Goal: Navigation & Orientation: Find specific page/section

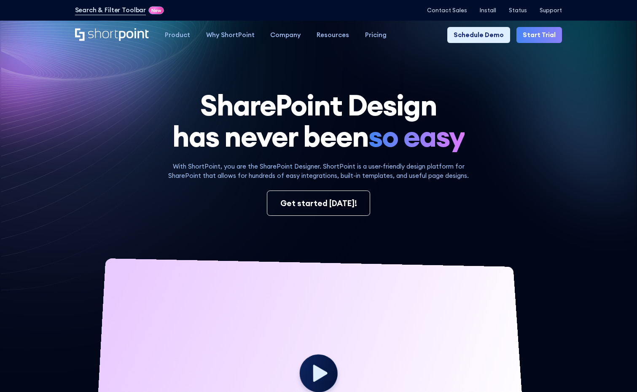
click at [519, 85] on icon at bounding box center [469, 140] width 335 height 259
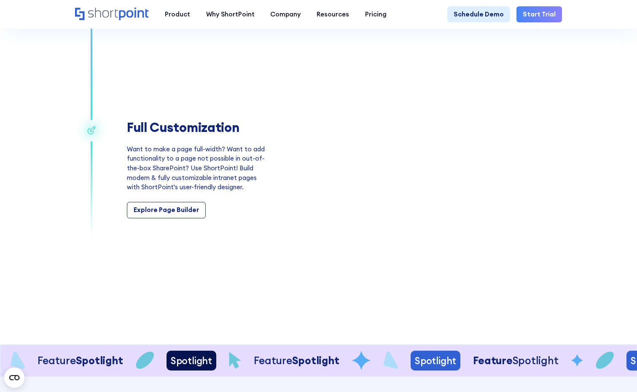
scroll to position [322, 0]
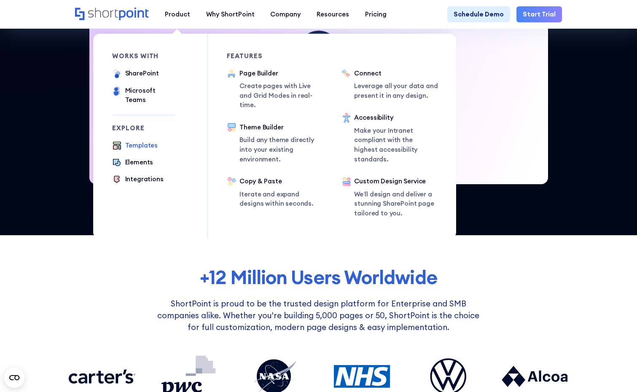
click at [145, 141] on div "Templates" at bounding box center [141, 146] width 33 height 10
